Goal: Task Accomplishment & Management: Manage account settings

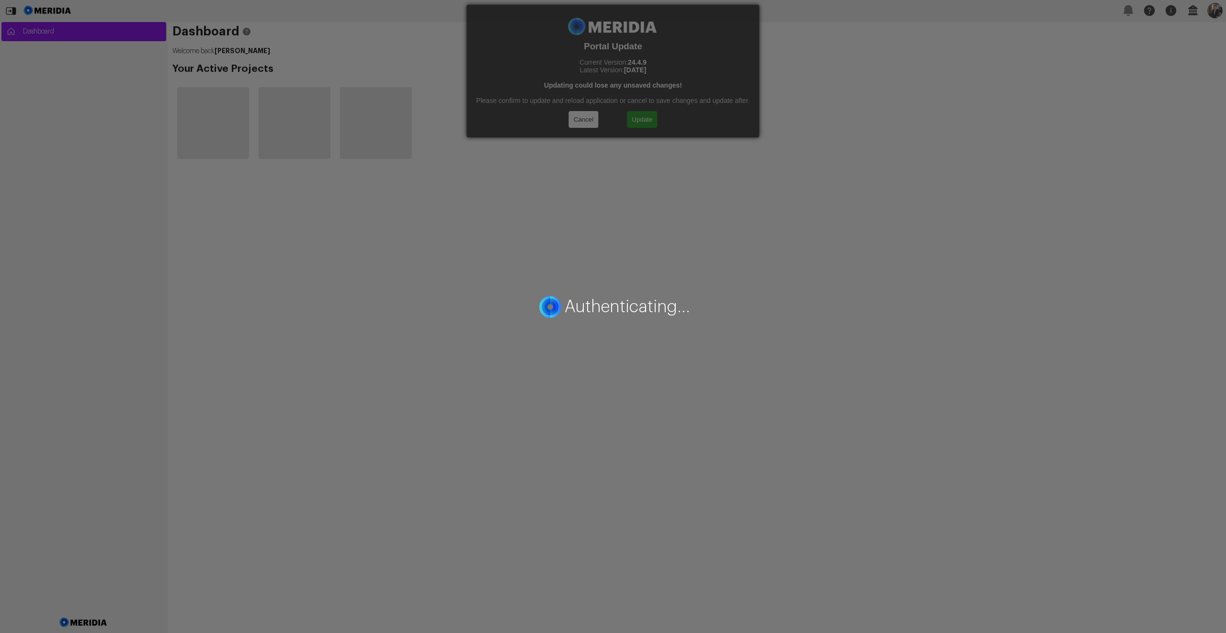
click at [632, 113] on div "Authenticating..." at bounding box center [613, 316] width 1226 height 633
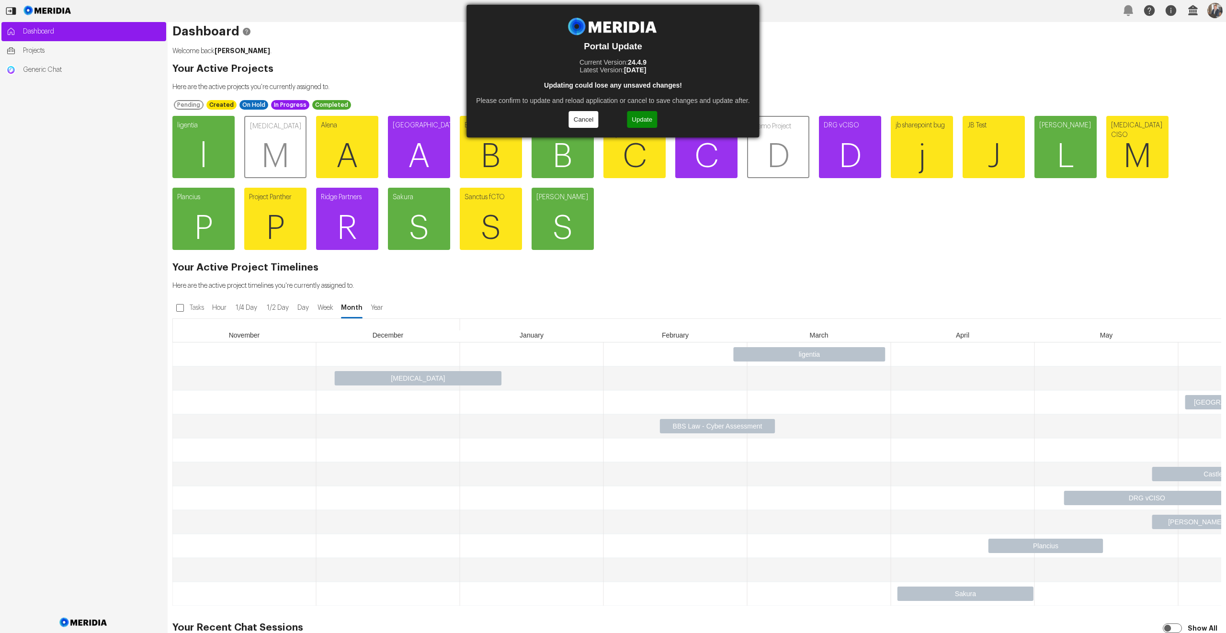
click at [640, 115] on button "Update" at bounding box center [642, 119] width 30 height 17
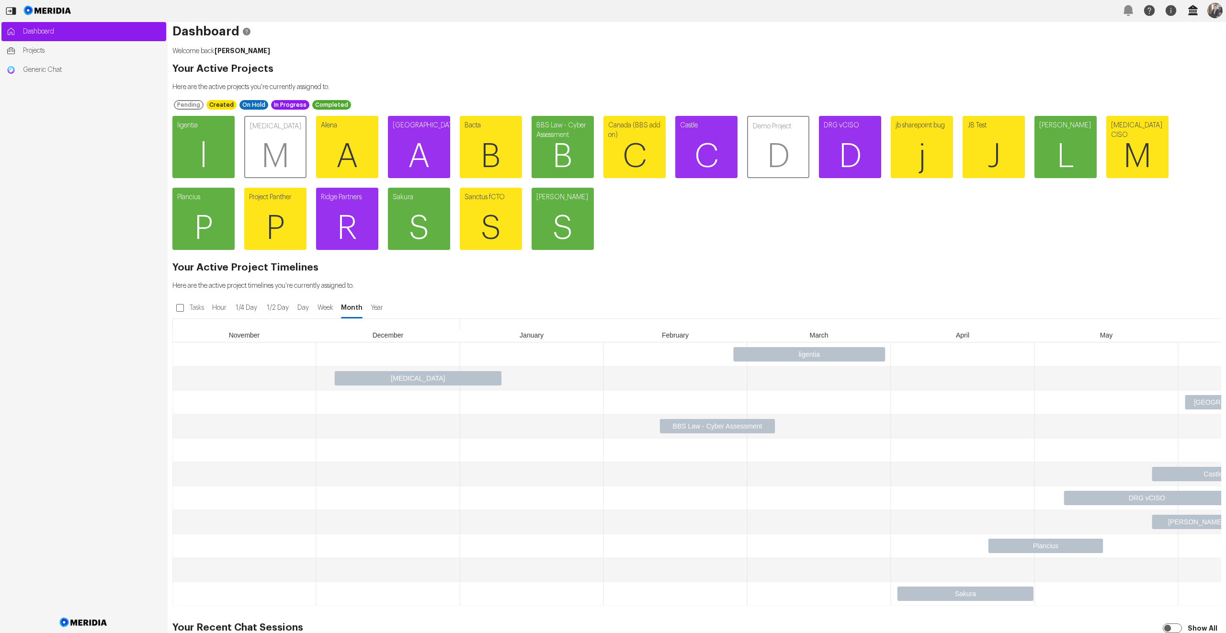
click at [1195, 14] on icon "button" at bounding box center [1193, 10] width 10 height 10
click at [1172, 92] on button "User Management" at bounding box center [1216, 91] width 110 height 11
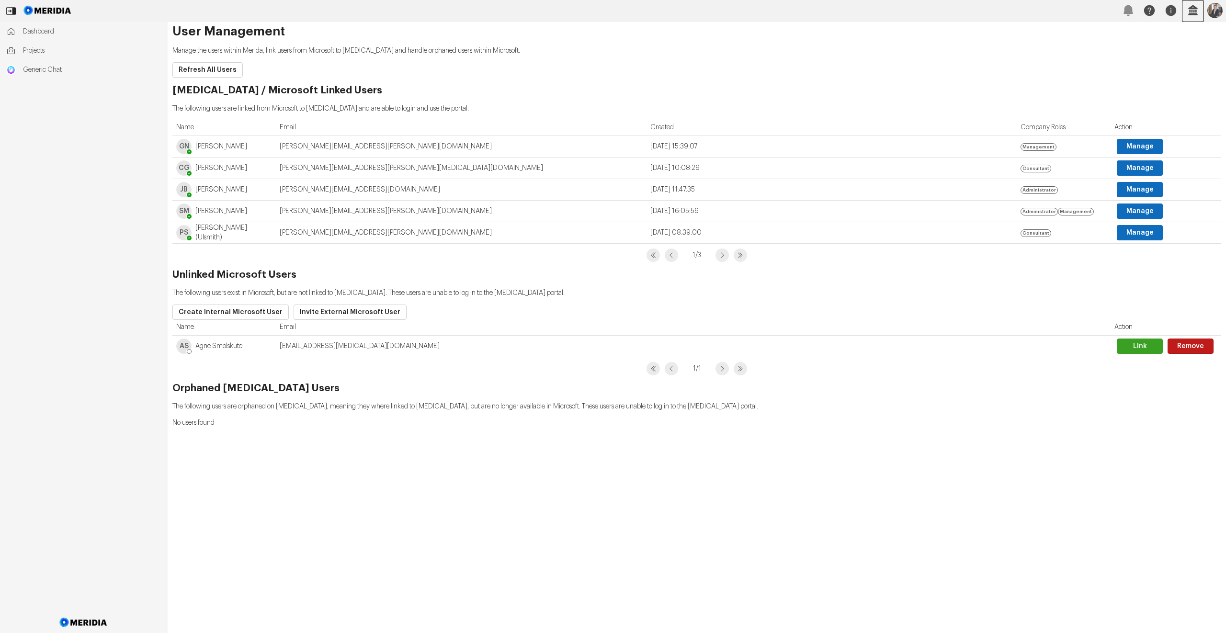
click at [293, 90] on h2 "[MEDICAL_DATA] / Microsoft Linked Users" at bounding box center [696, 91] width 1049 height 10
copy h2 "[MEDICAL_DATA] / Microsoft Linked Users"
